Goal: Communication & Community: Participate in discussion

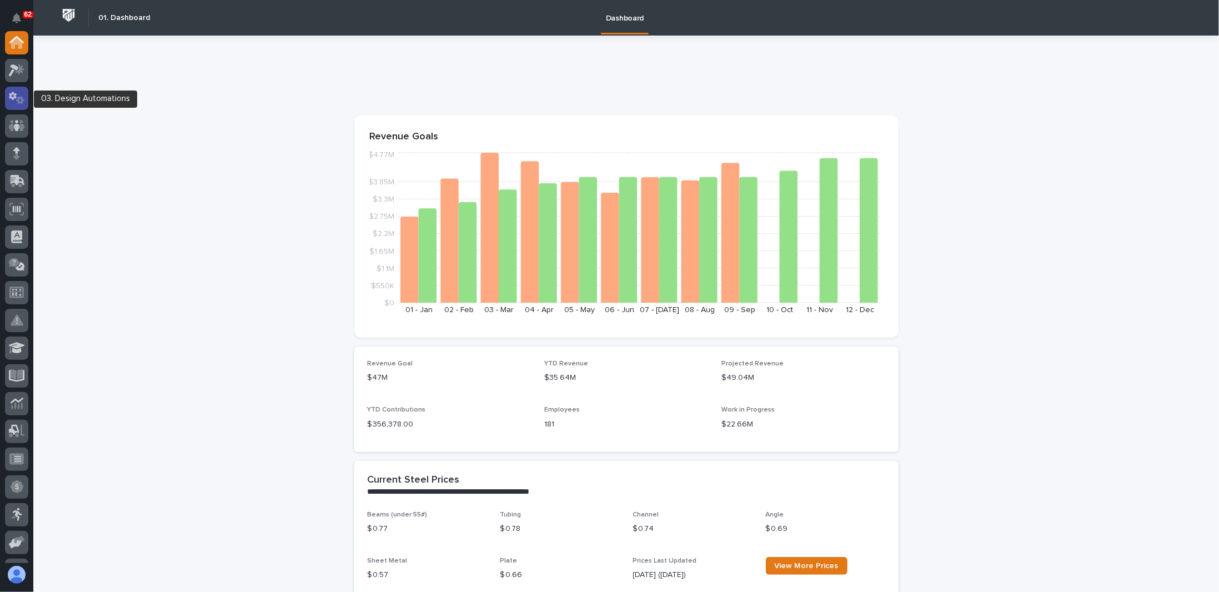
click at [27, 102] on div at bounding box center [16, 98] width 23 height 23
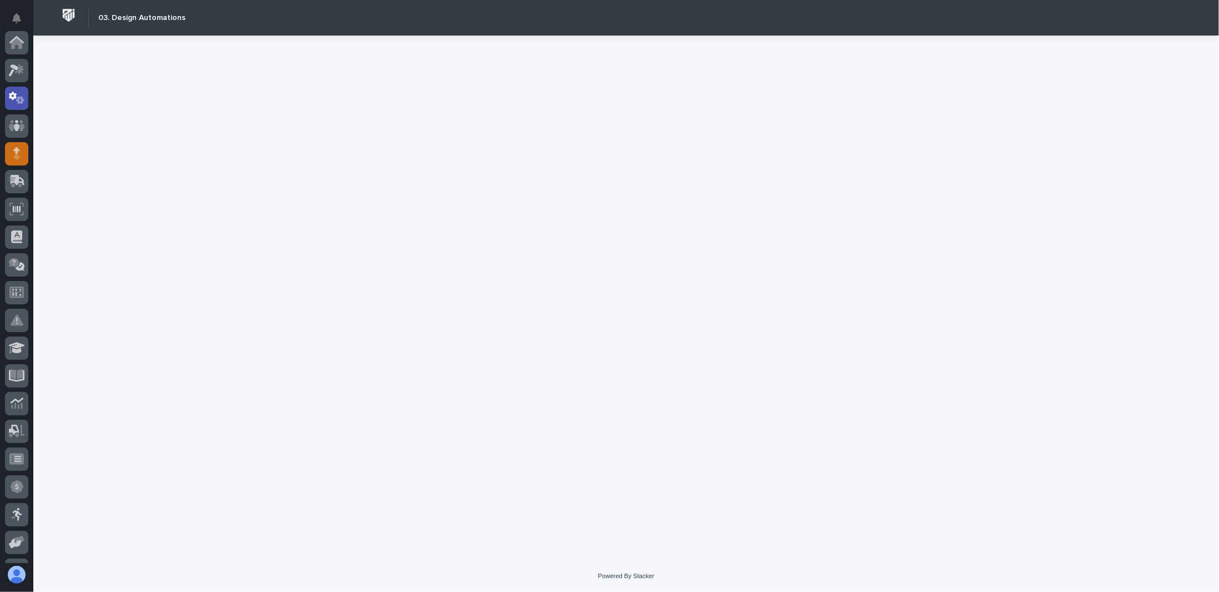
scroll to position [56, 0]
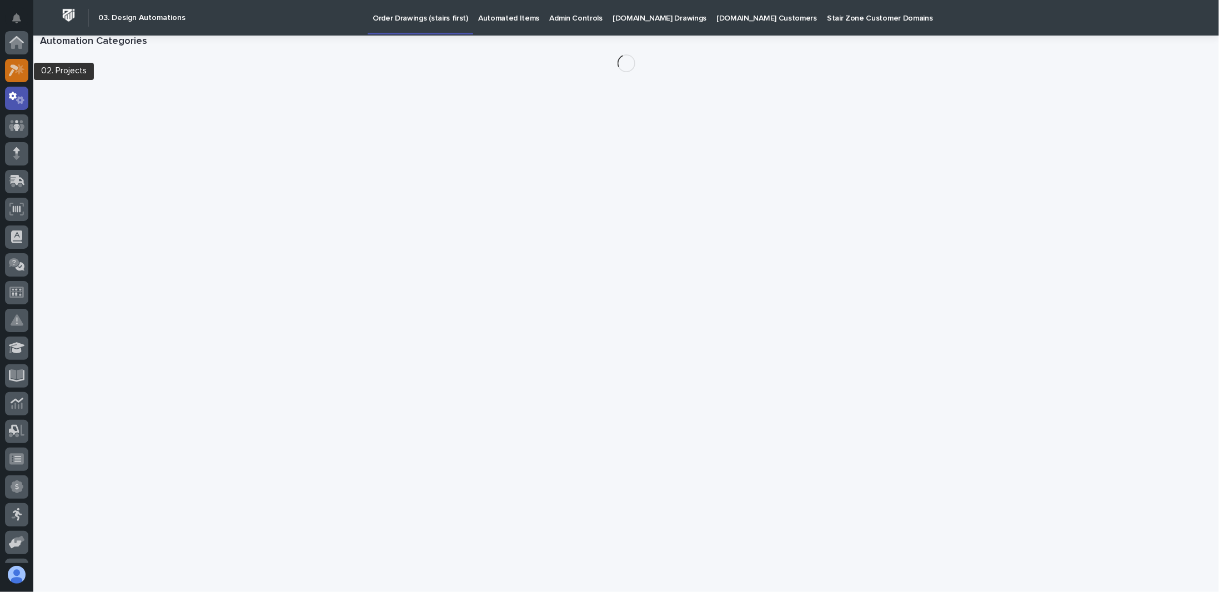
click at [21, 76] on icon at bounding box center [17, 70] width 16 height 13
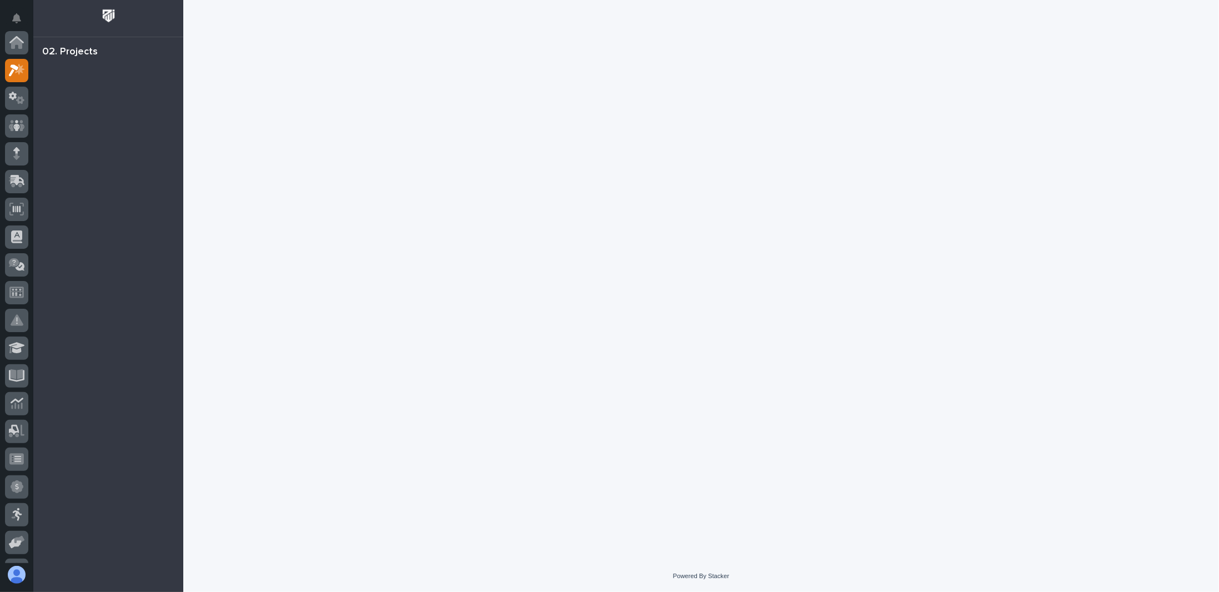
scroll to position [28, 0]
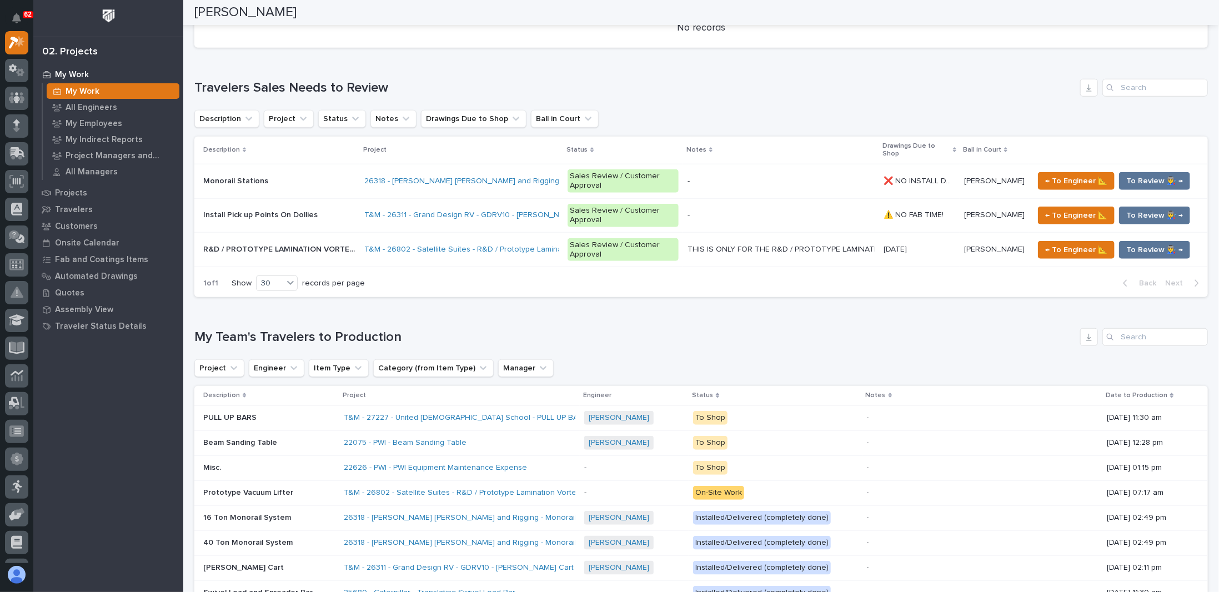
scroll to position [611, 0]
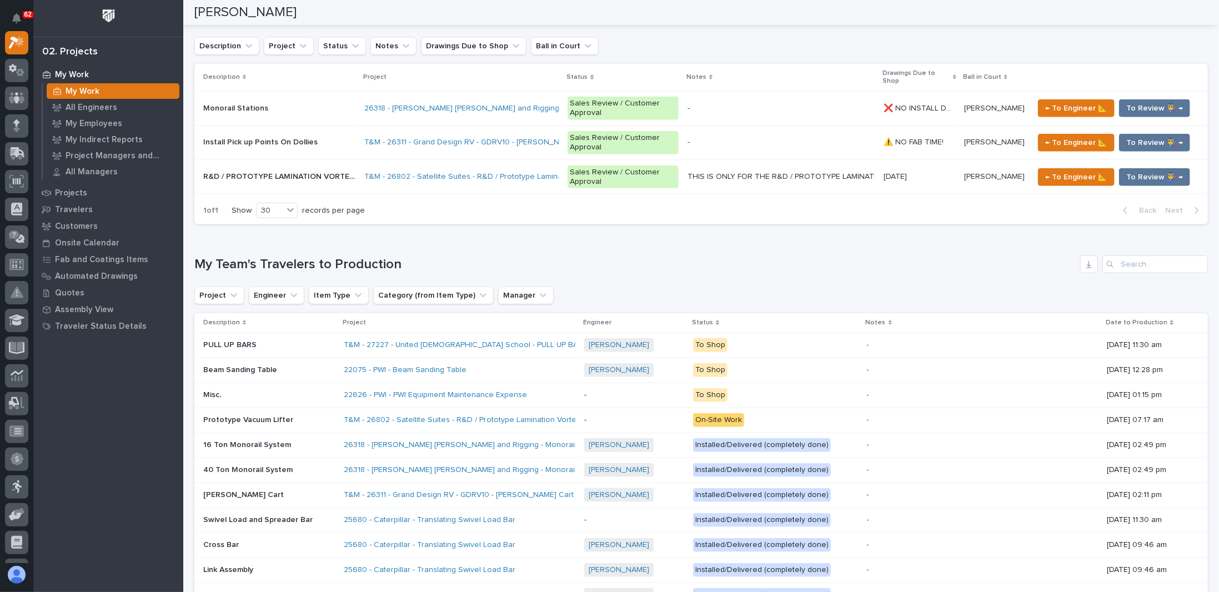
click at [294, 340] on p at bounding box center [269, 344] width 132 height 9
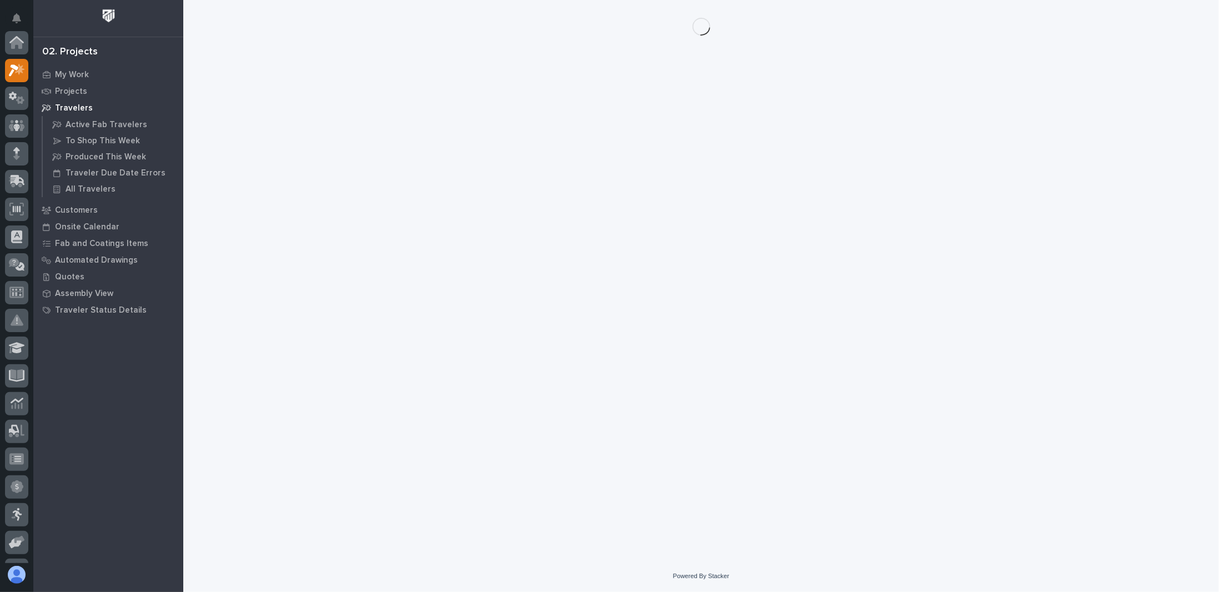
scroll to position [28, 0]
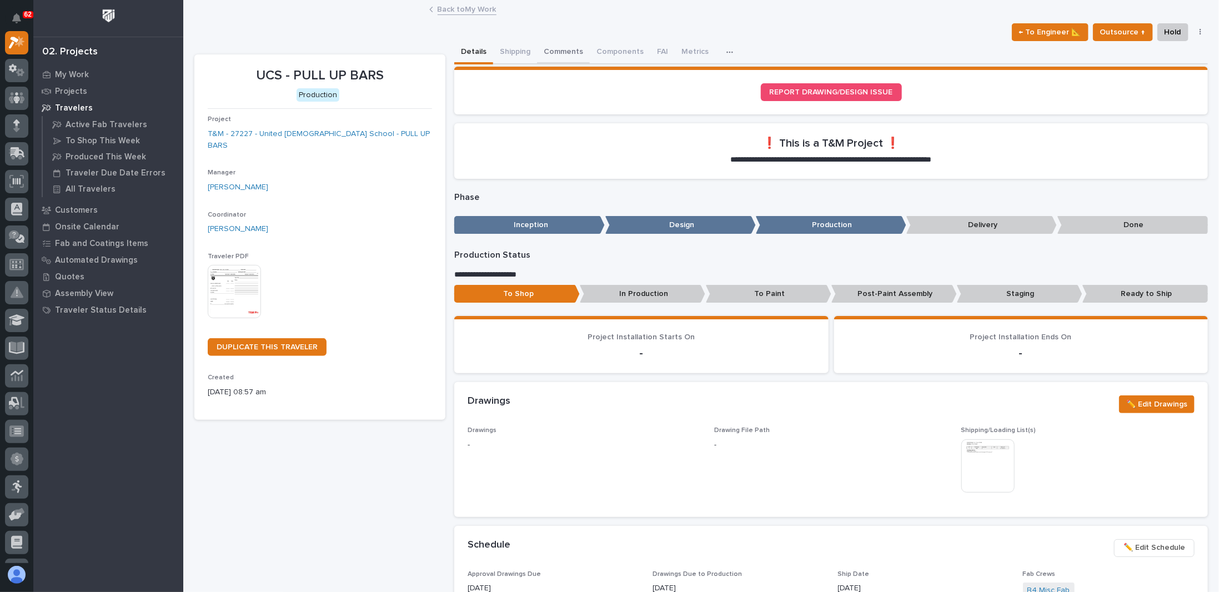
click at [560, 53] on button "Comments" at bounding box center [563, 52] width 53 height 23
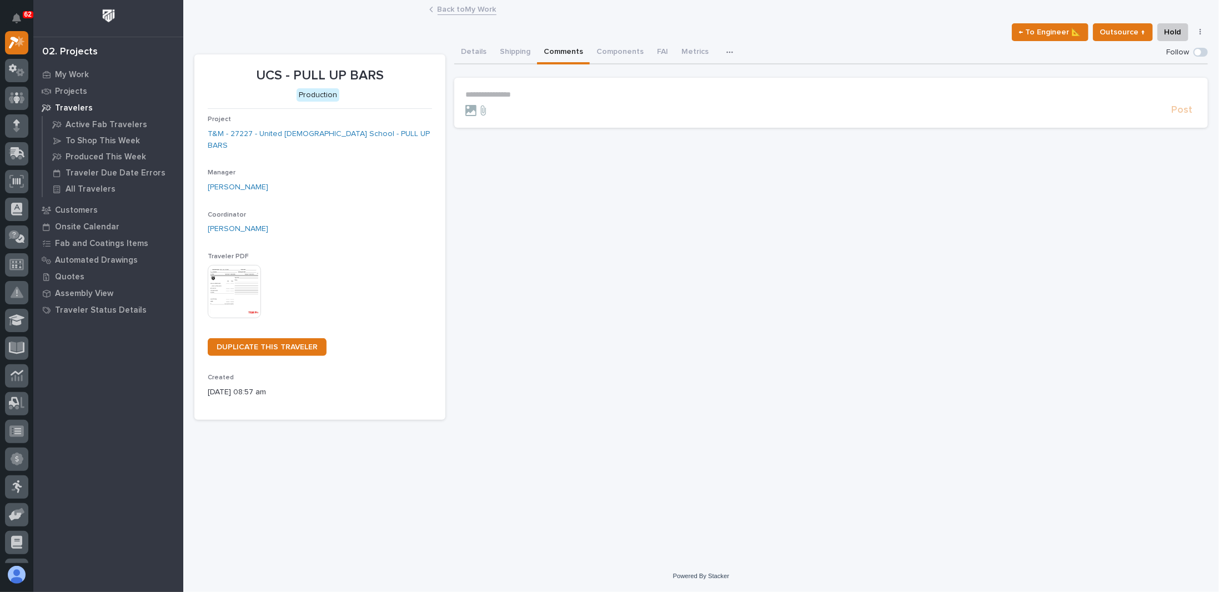
click at [546, 94] on p "**********" at bounding box center [830, 94] width 731 height 9
click at [547, 111] on span "[PERSON_NAME]" at bounding box center [546, 111] width 62 height 8
click at [1183, 112] on span "Post" at bounding box center [1181, 115] width 21 height 13
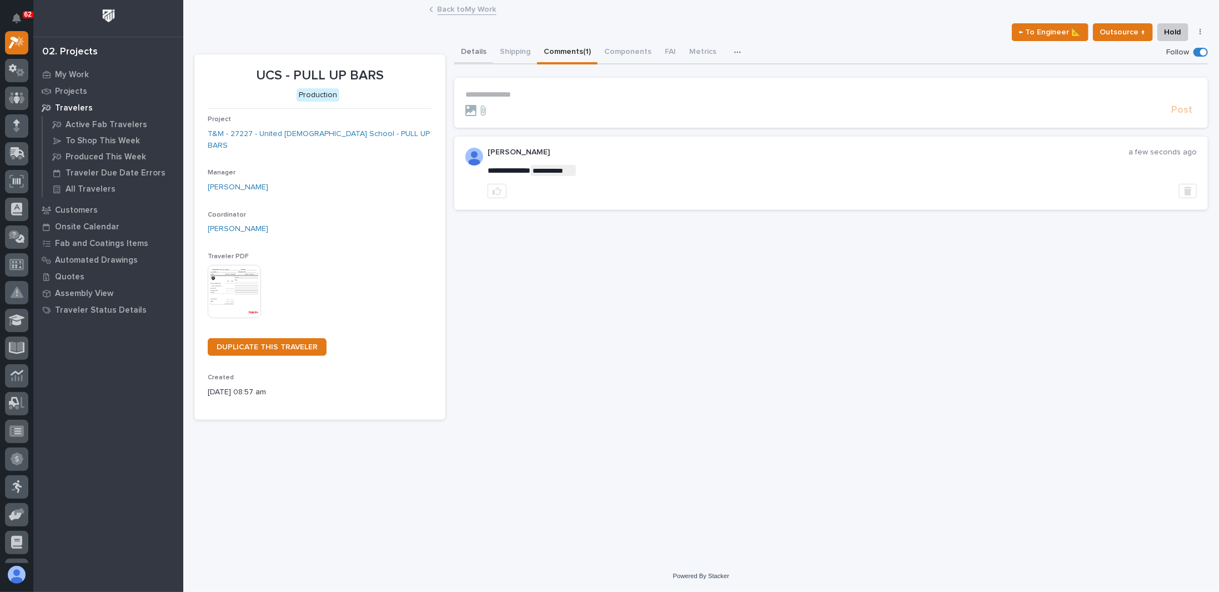
click at [471, 53] on button "Details" at bounding box center [473, 52] width 39 height 23
